Goal: Task Accomplishment & Management: Use online tool/utility

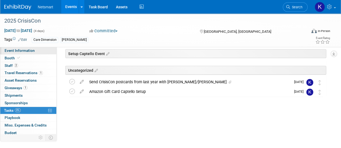
click at [44, 48] on link "Event Information" at bounding box center [28, 50] width 56 height 7
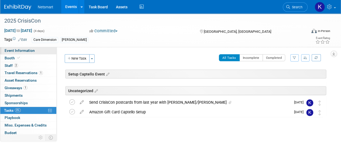
select select "CareDimensions"
select select "3"
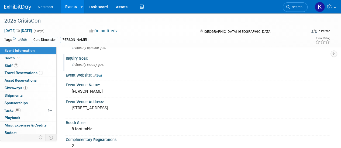
scroll to position [77, 0]
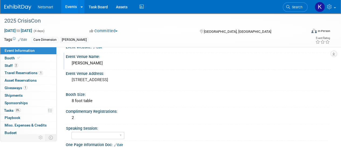
click at [87, 63] on div "[PERSON_NAME]" at bounding box center [198, 63] width 256 height 8
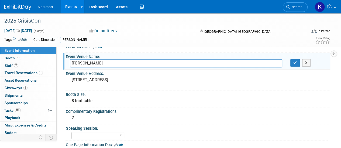
click at [87, 63] on input "[PERSON_NAME]" at bounding box center [176, 63] width 212 height 8
click at [96, 79] on pre "[STREET_ADDRESS]" at bounding box center [121, 80] width 98 height 5
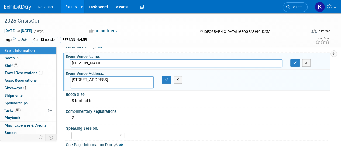
click at [96, 79] on textarea "[STREET_ADDRESS]" at bounding box center [112, 82] width 84 height 12
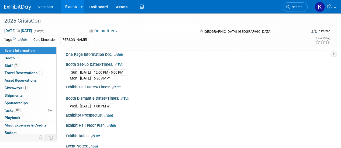
scroll to position [167, 0]
click at [297, 5] on span "Search" at bounding box center [296, 7] width 12 height 4
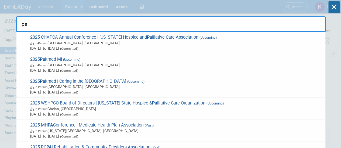
type input "p"
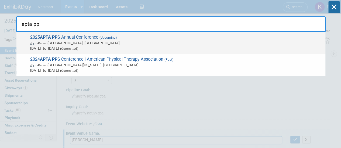
type input "apta pp"
click at [156, 49] on span "[DATE] to [DATE] (Committed)" at bounding box center [176, 48] width 292 height 5
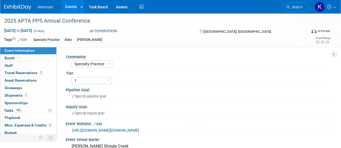
select select "Specialty Practice"
select select "1"
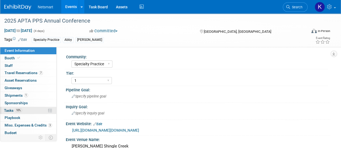
click at [26, 110] on link "10% Tasks 10%" at bounding box center [28, 110] width 56 height 7
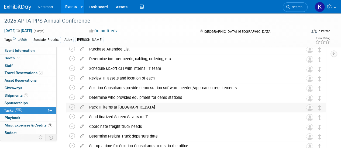
scroll to position [98, 0]
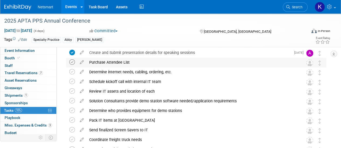
click at [71, 62] on icon at bounding box center [72, 63] width 6 height 6
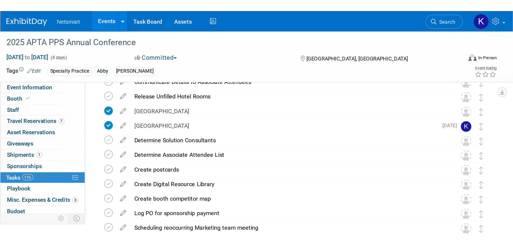
scroll to position [326, 0]
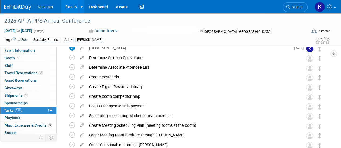
click at [71, 62] on td at bounding box center [73, 58] width 8 height 10
